Goal: Complete application form

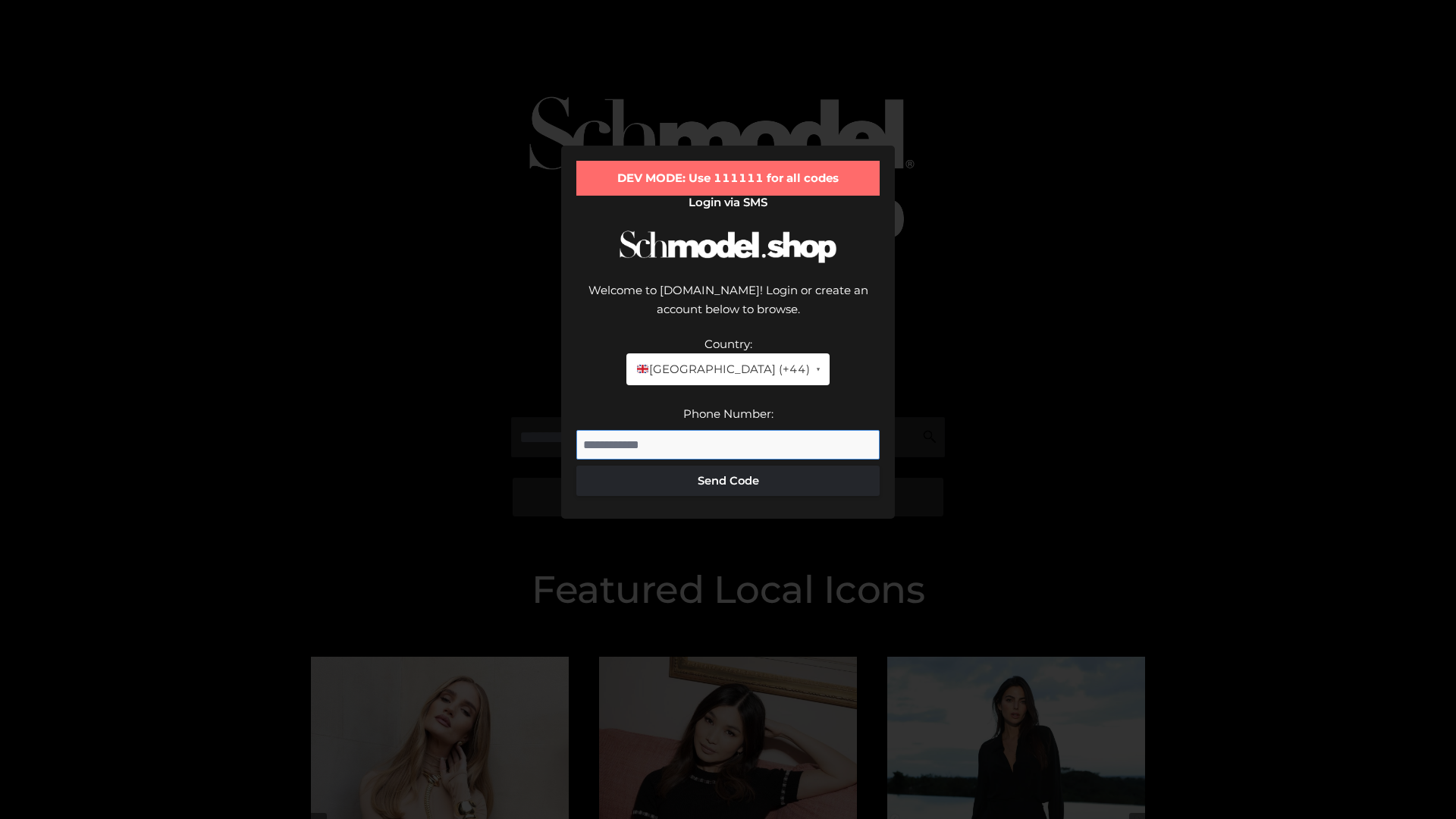
click at [728, 430] on input "Phone Number:" at bounding box center [728, 445] width 303 height 30
type input "**********"
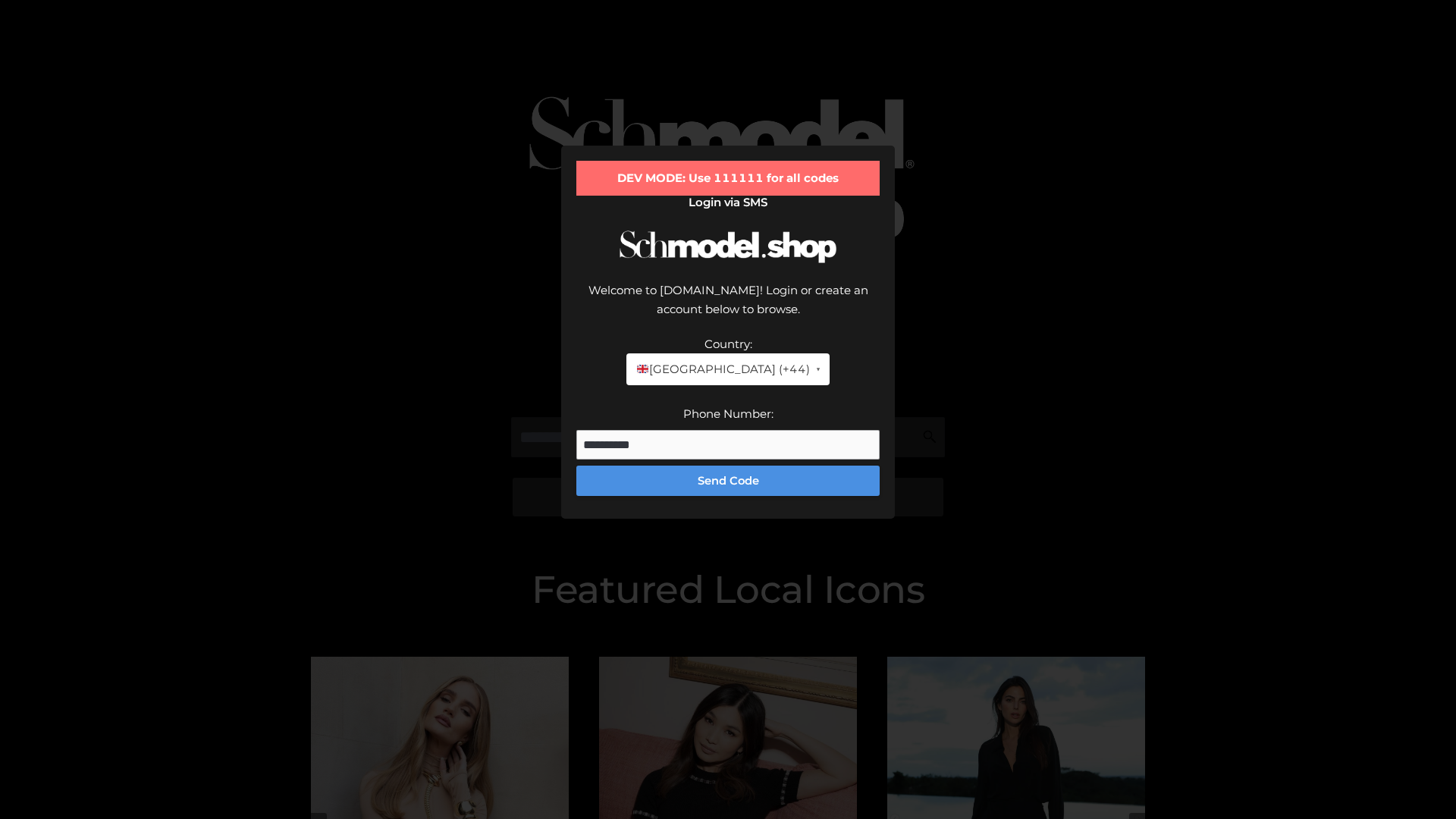
click at [728, 466] on button "Send Code" at bounding box center [728, 480] width 303 height 30
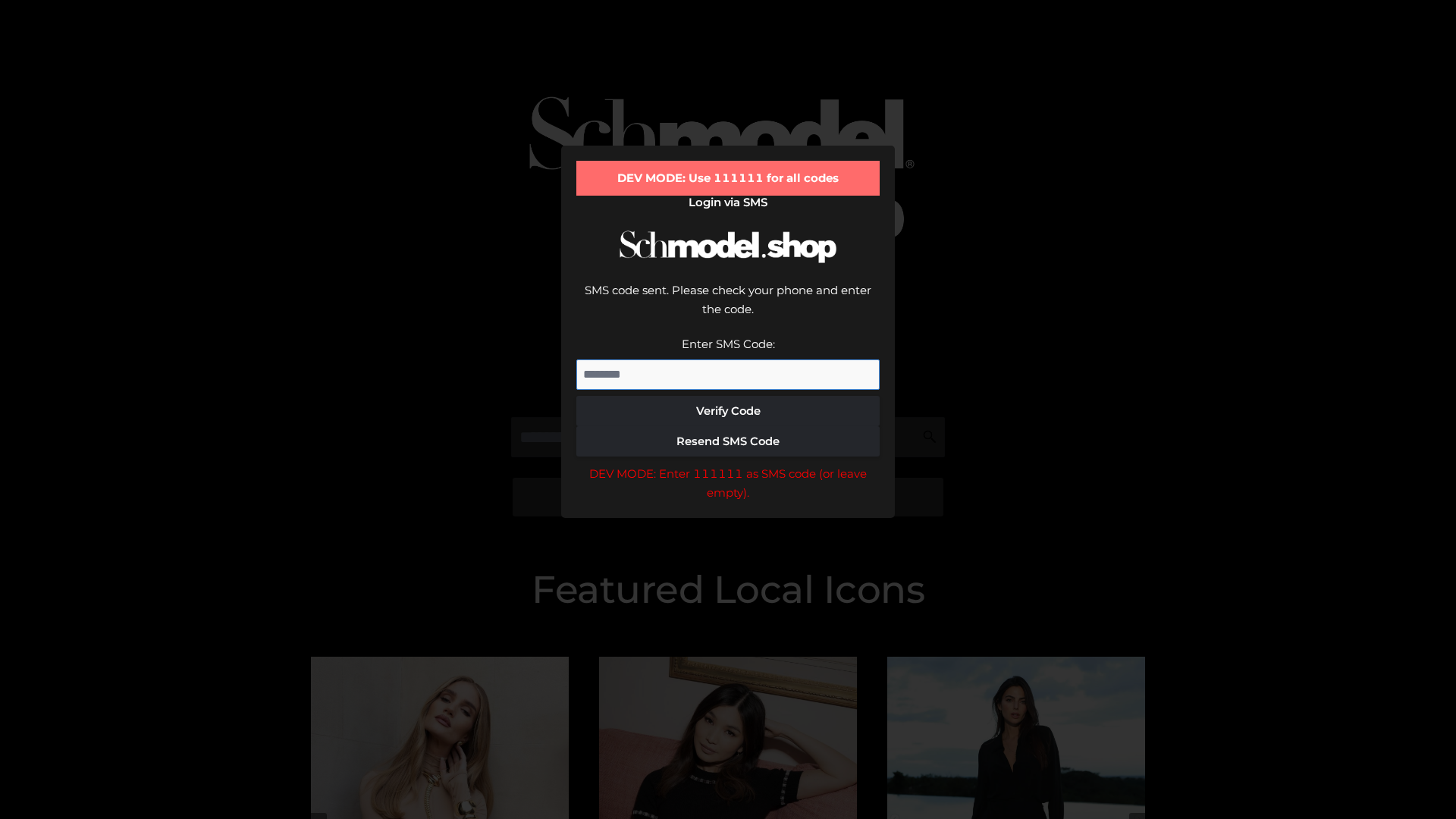
click at [728, 359] on input "Enter SMS Code:" at bounding box center [728, 374] width 303 height 30
type input "******"
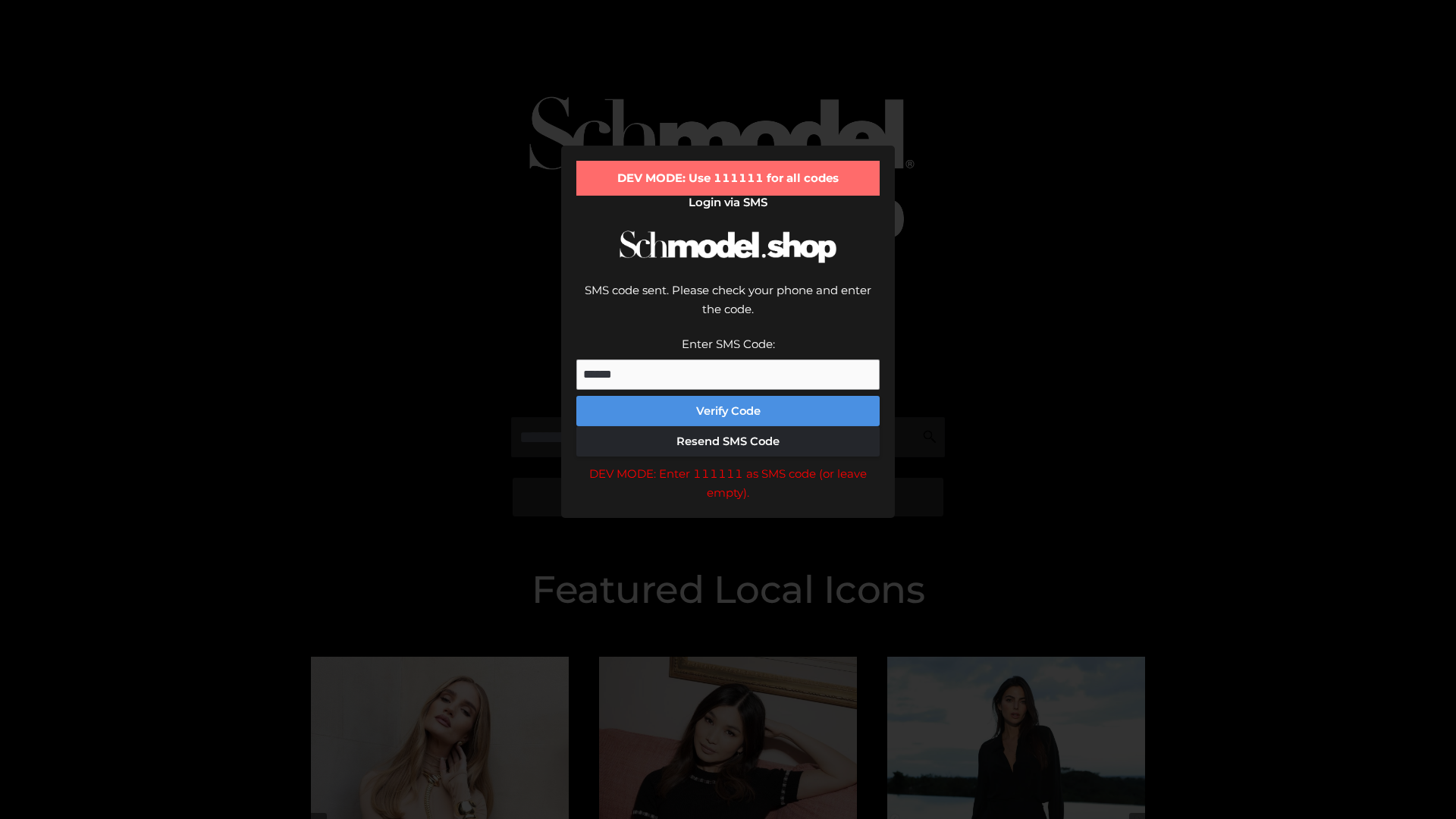
click at [728, 396] on button "Verify Code" at bounding box center [728, 410] width 303 height 30
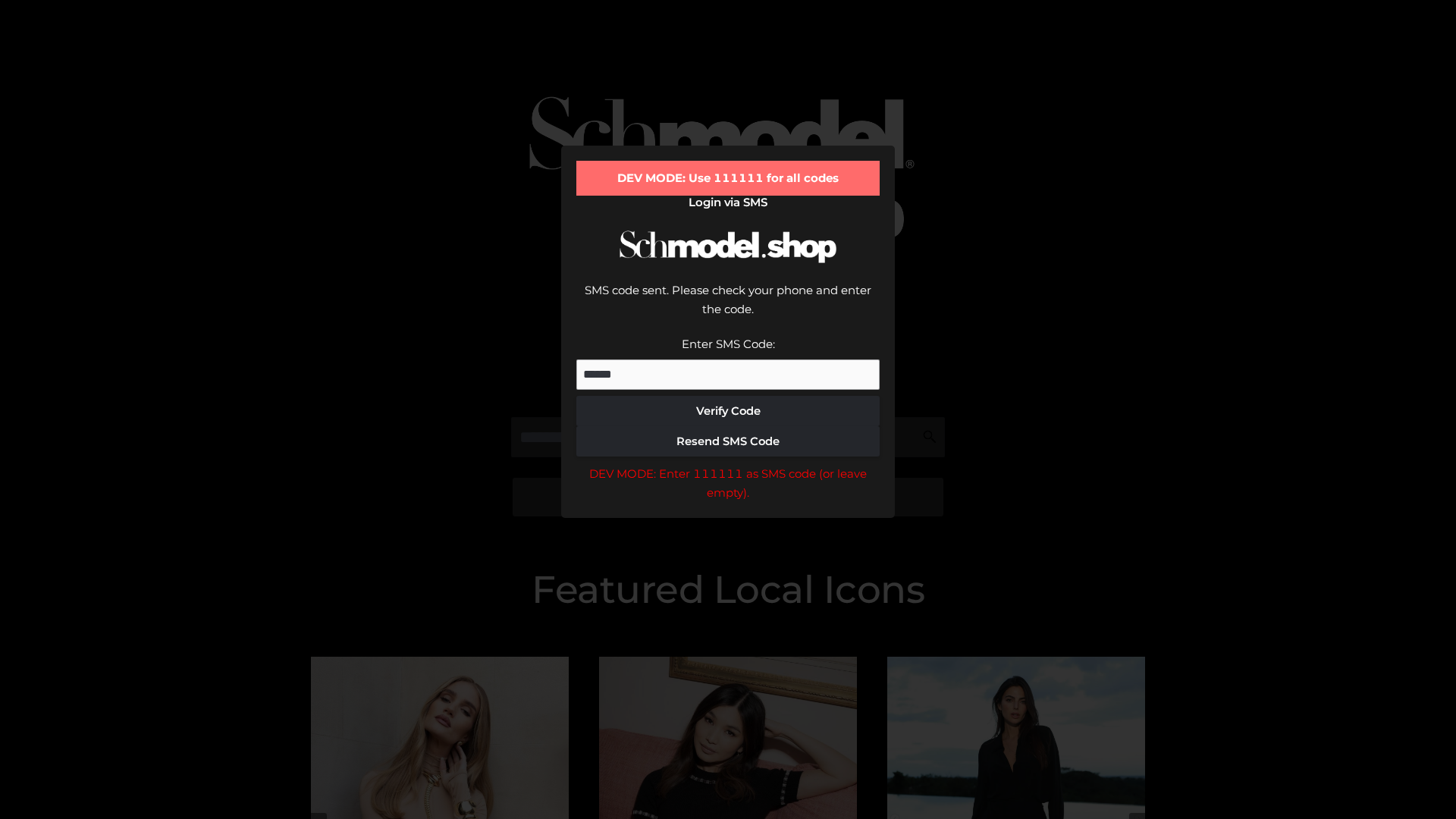
click at [728, 464] on div "DEV MODE: Enter 111111 as SMS code (or leave empty)." at bounding box center [728, 483] width 303 height 38
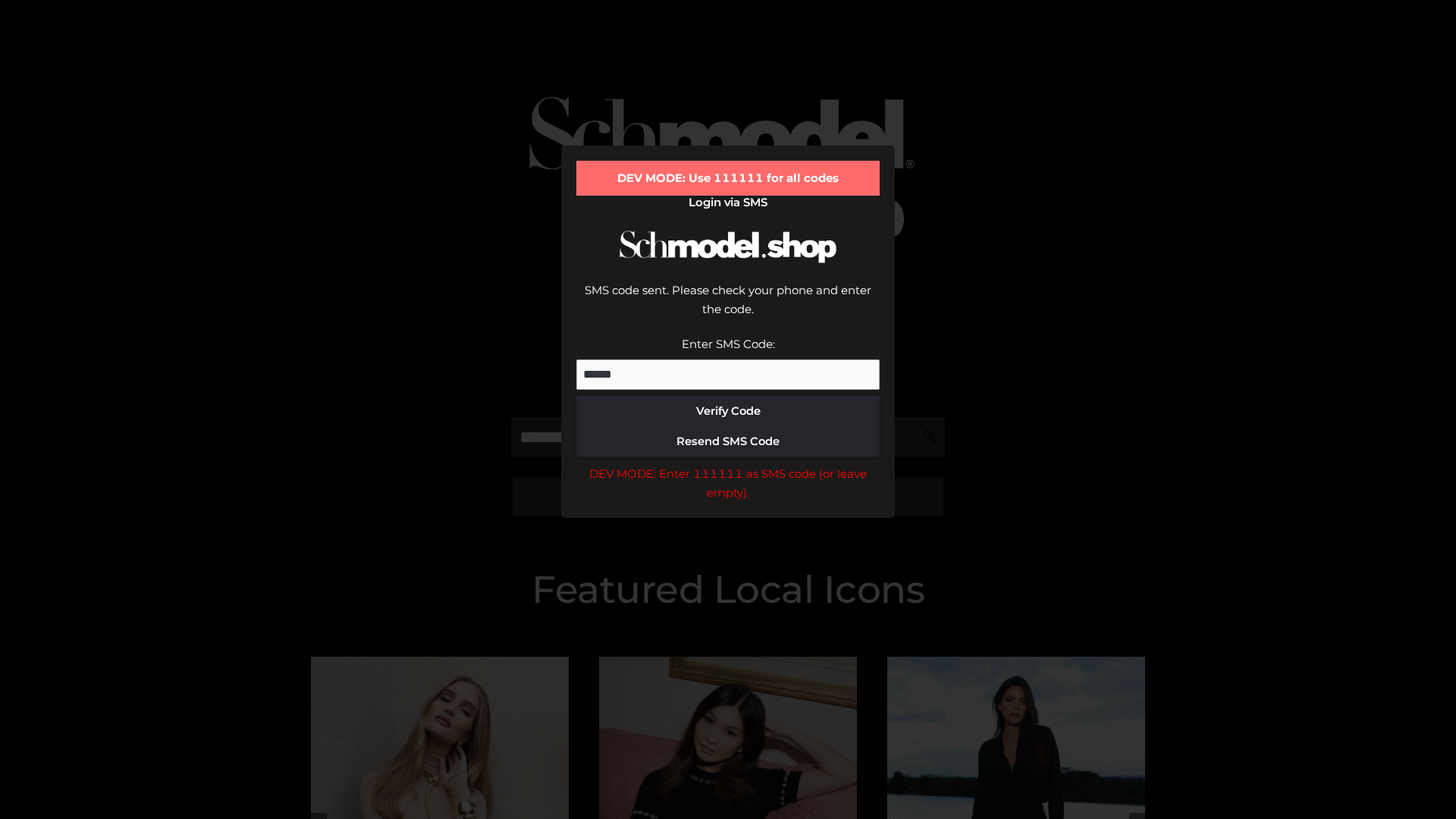
click at [728, 464] on div "DEV MODE: Enter 111111 as SMS code (or leave empty)." at bounding box center [728, 483] width 303 height 38
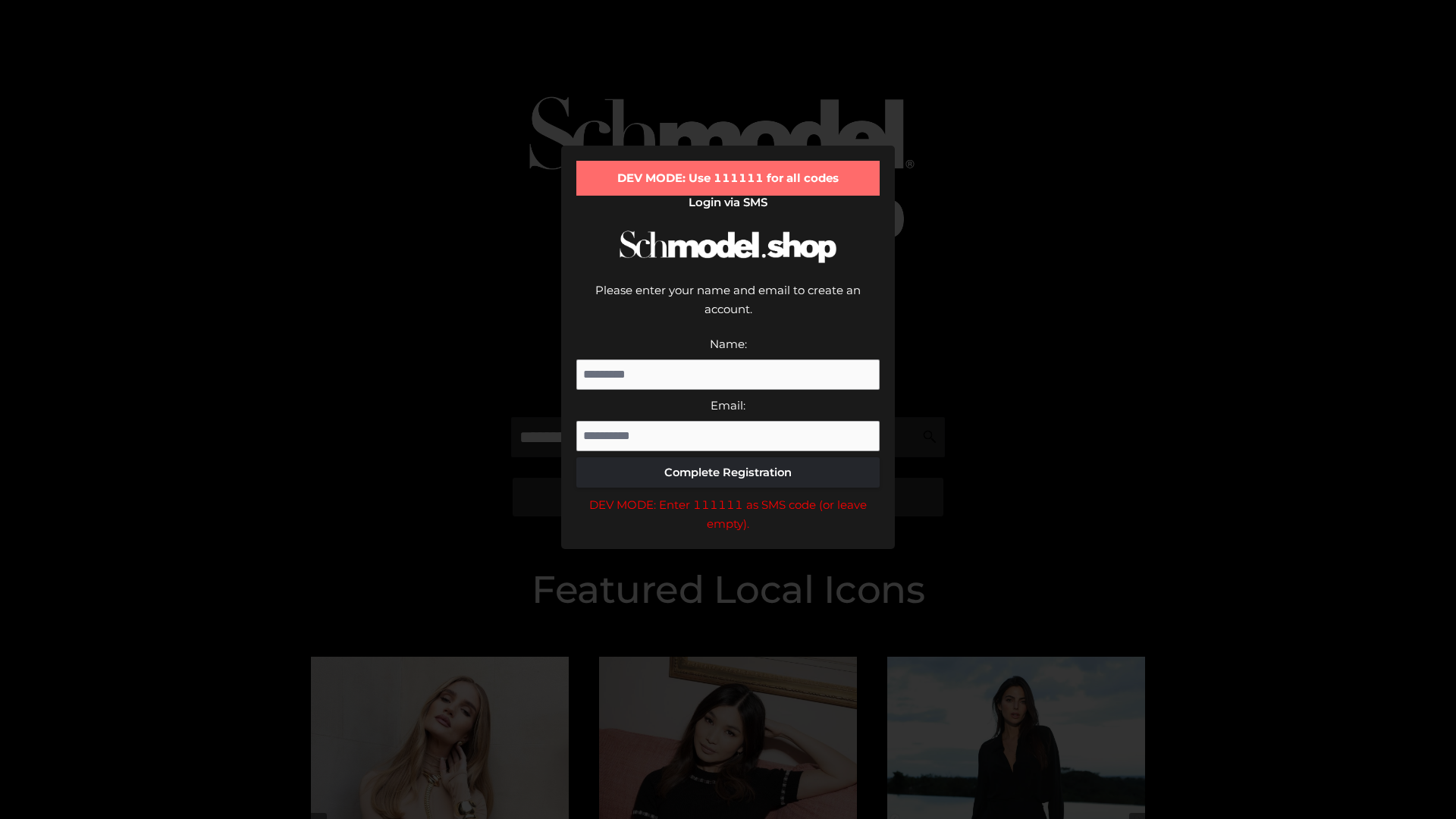
click at [728, 495] on div "DEV MODE: Enter 111111 as SMS code (or leave empty)." at bounding box center [728, 514] width 303 height 38
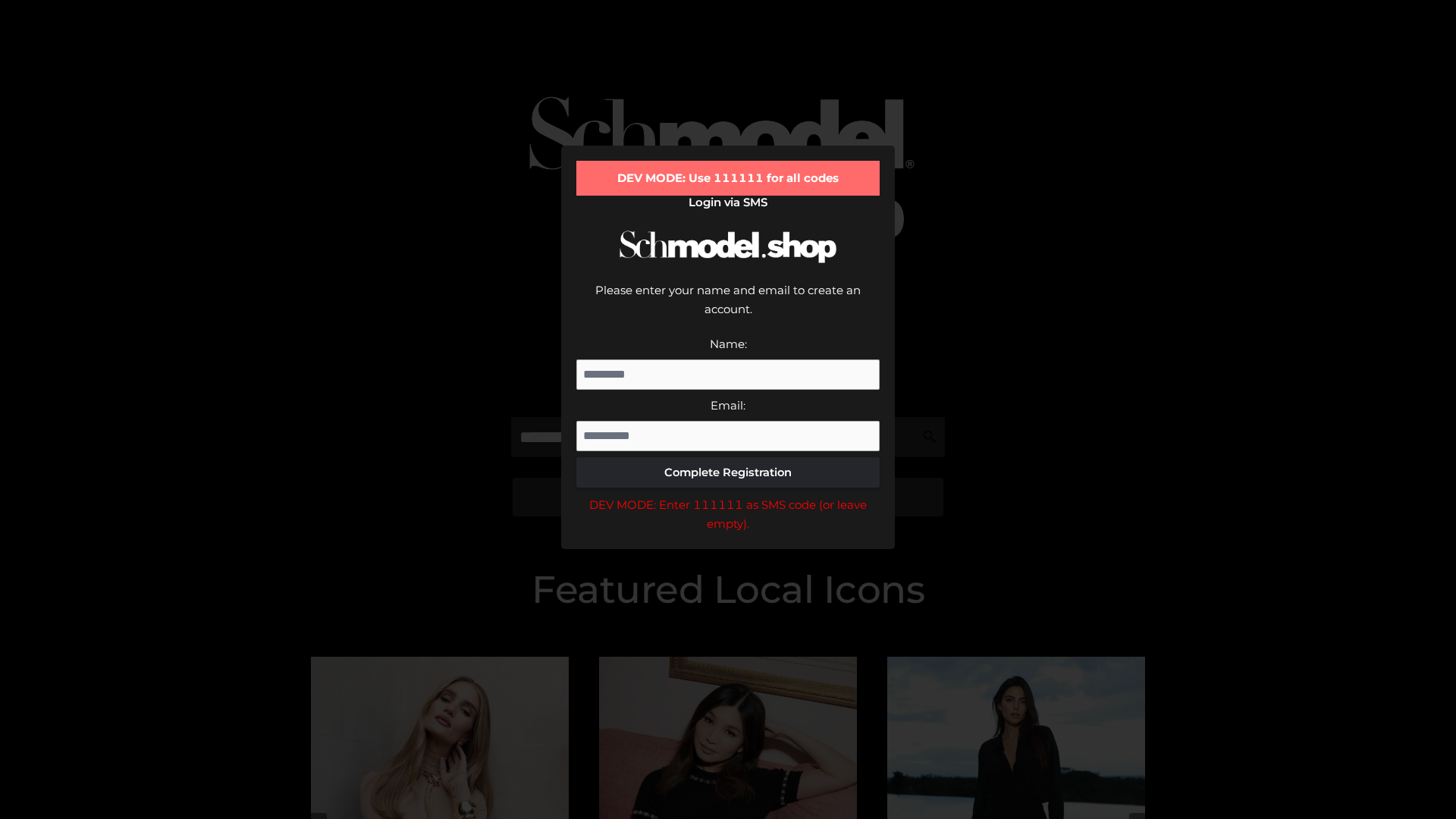
click at [728, 495] on div "DEV MODE: Enter 111111 as SMS code (or leave empty)." at bounding box center [728, 514] width 303 height 38
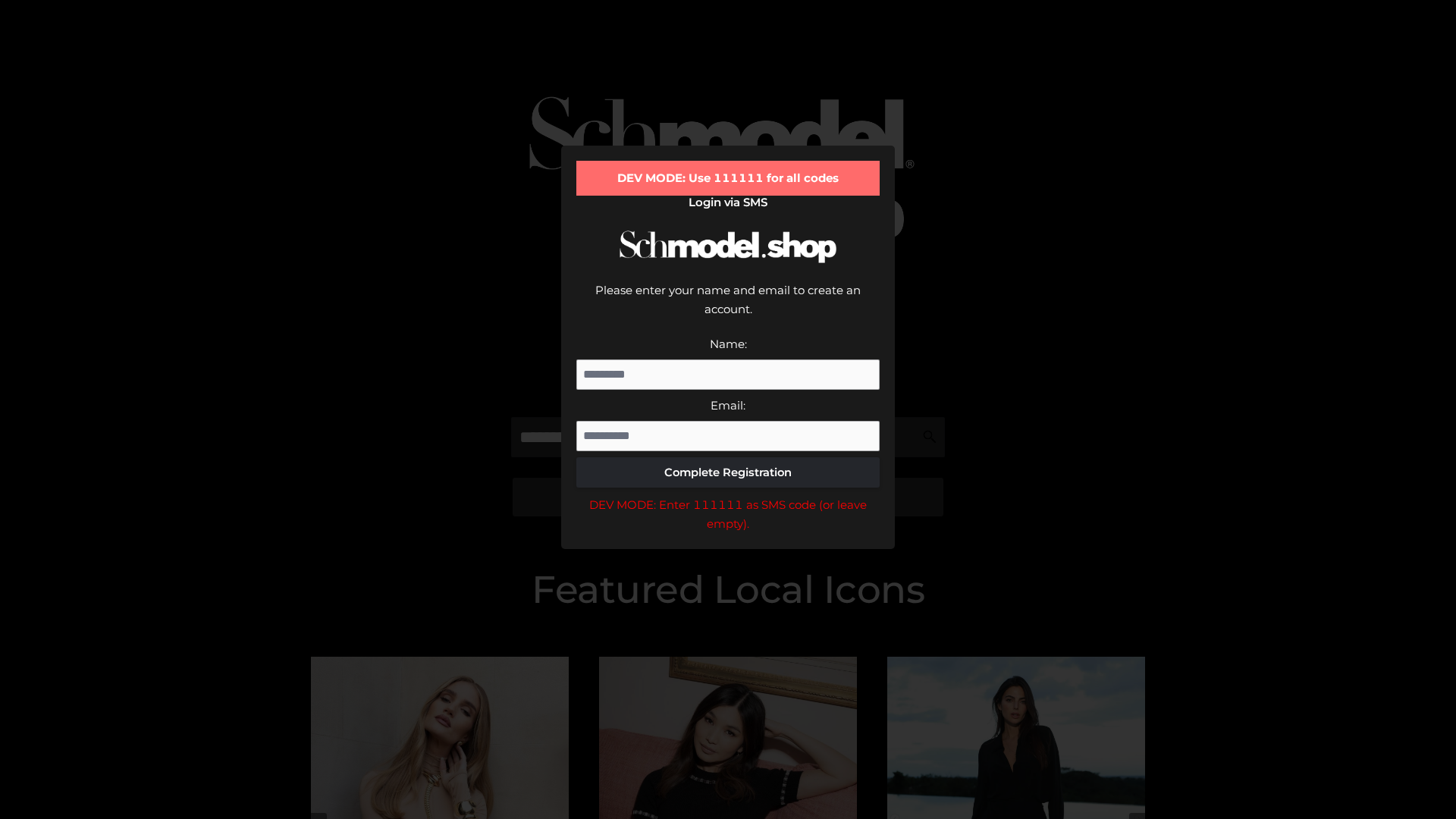
click at [728, 495] on div "DEV MODE: Enter 111111 as SMS code (or leave empty)." at bounding box center [728, 514] width 303 height 38
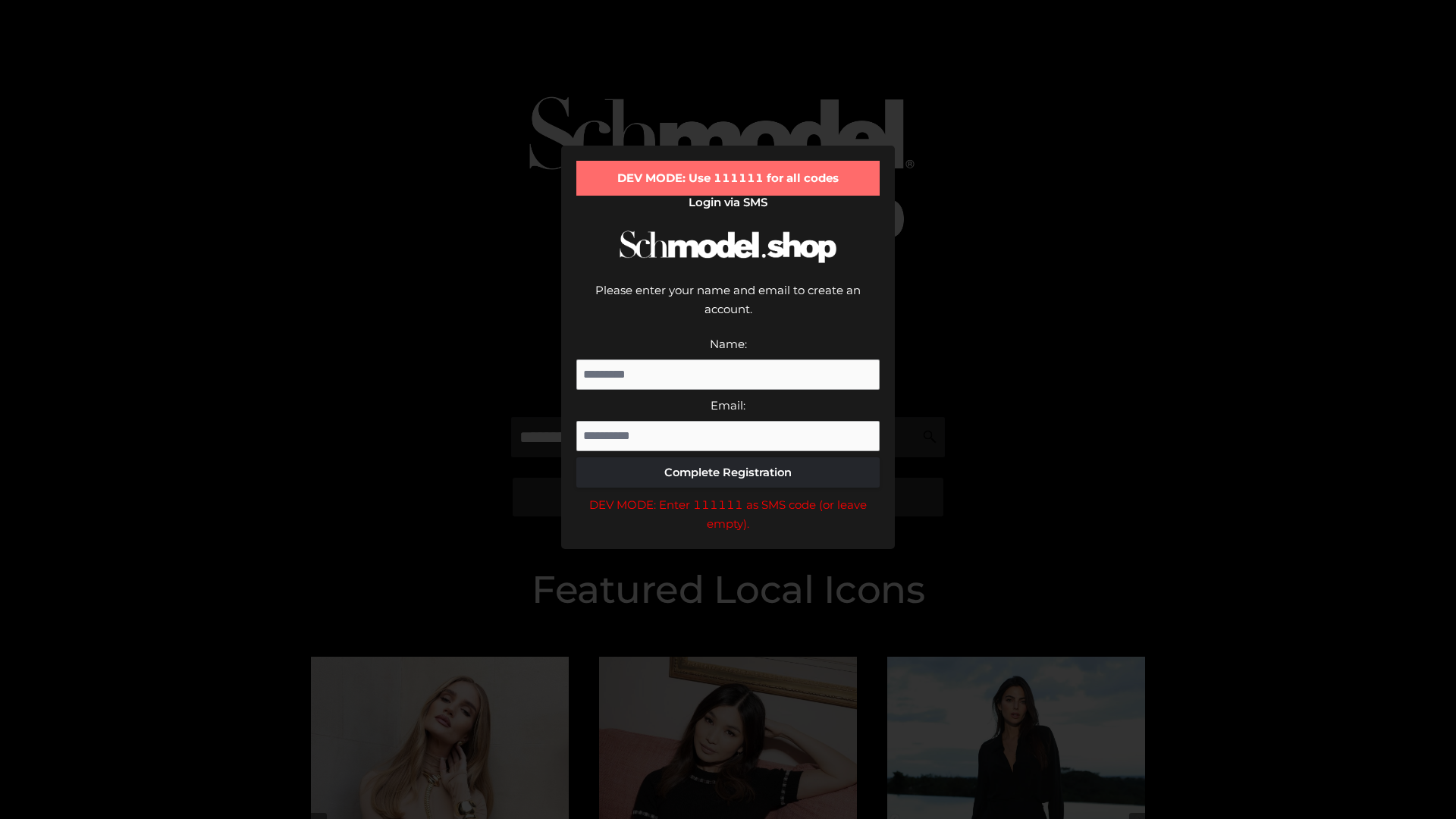
click at [728, 495] on div "DEV MODE: Enter 111111 as SMS code (or leave empty)." at bounding box center [728, 514] width 303 height 38
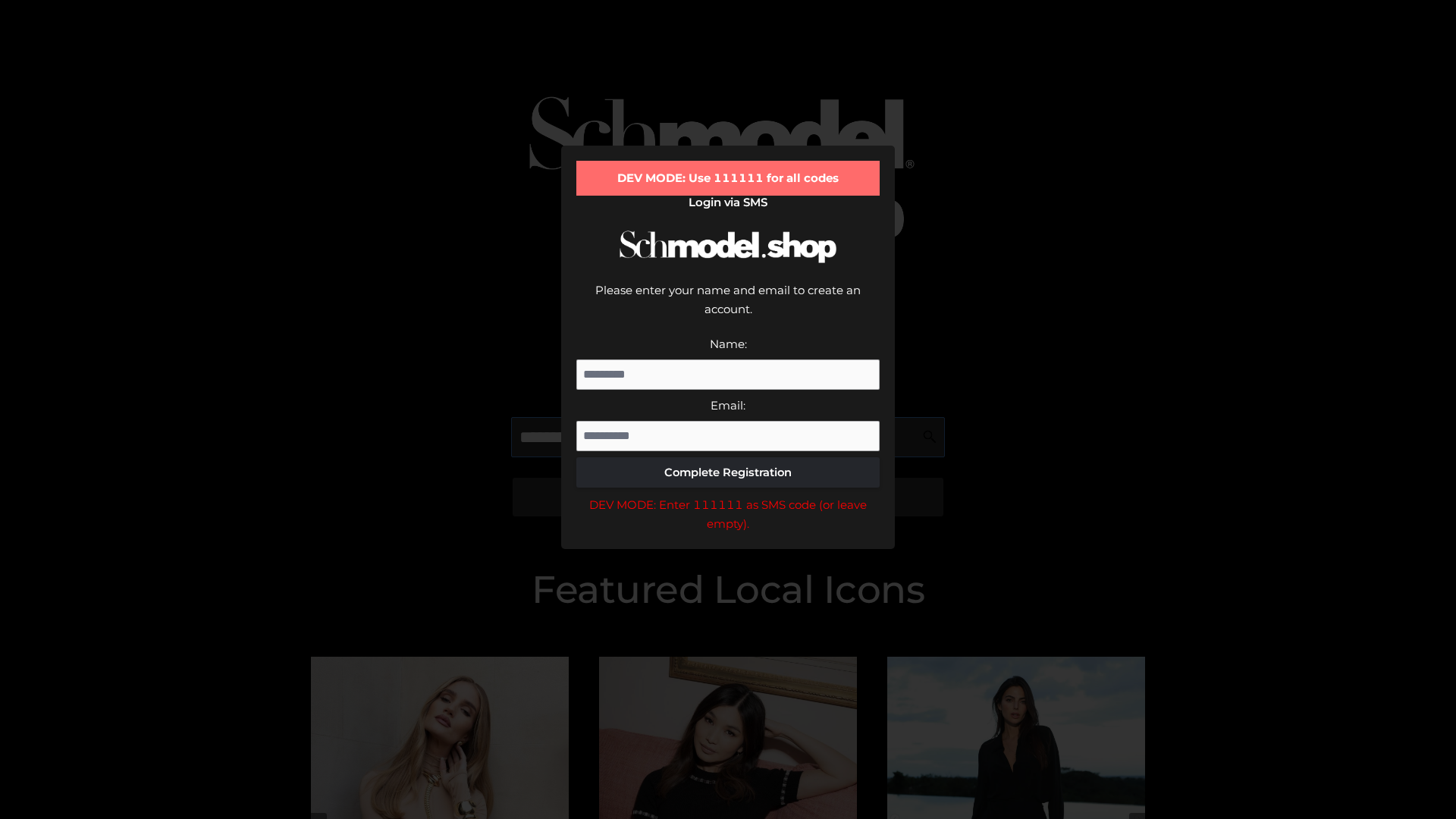
scroll to position [0, 78]
click at [728, 495] on div "DEV MODE: Enter 111111 as SMS code (or leave empty)." at bounding box center [728, 514] width 303 height 38
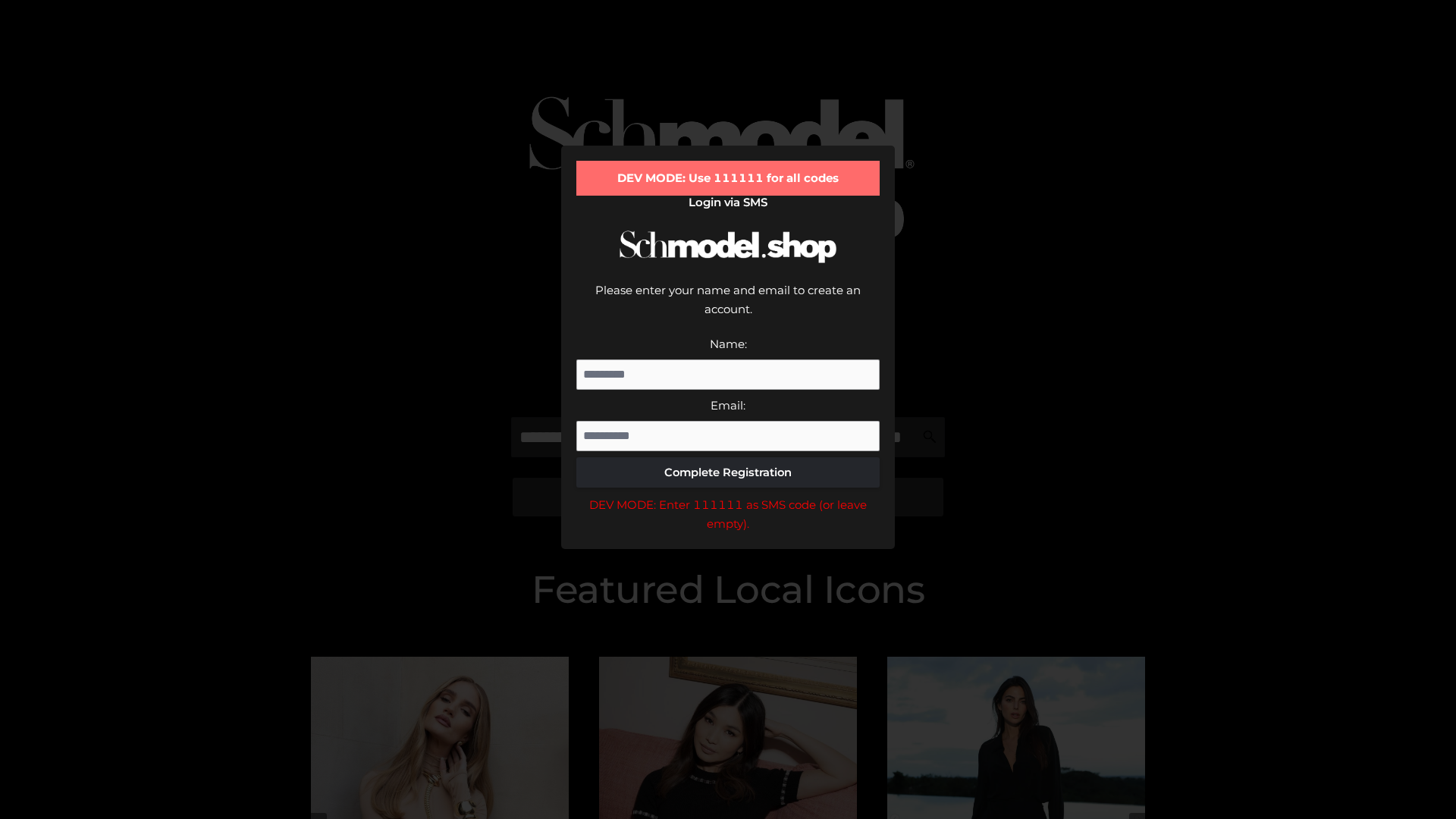
click at [728, 495] on div "DEV MODE: Enter 111111 as SMS code (or leave empty)." at bounding box center [728, 514] width 303 height 38
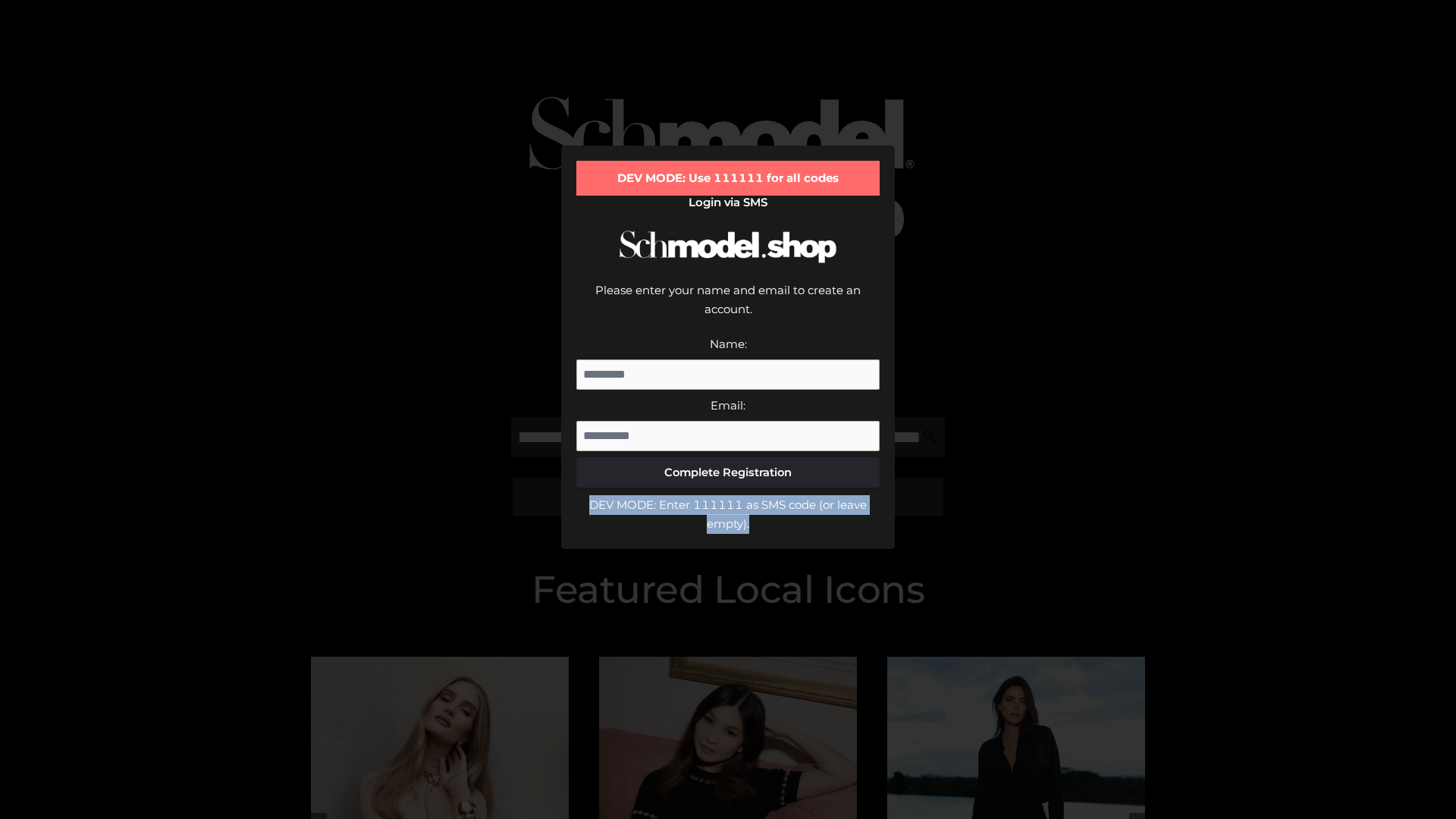
scroll to position [0, 0]
type input "**********"
